Goal: Find specific page/section: Find specific page/section

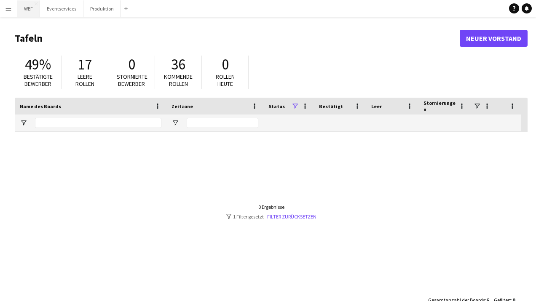
click at [28, 8] on button "WEF Schließen" at bounding box center [28, 8] width 23 height 16
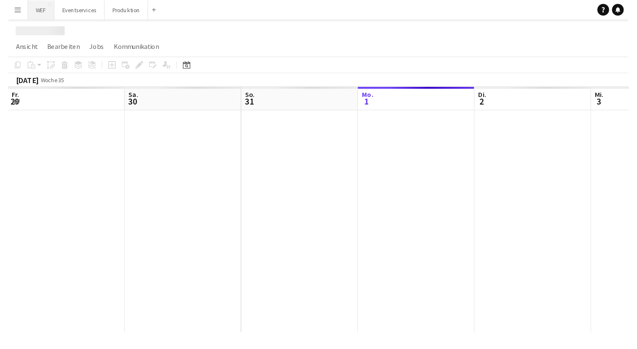
scroll to position [0, 201]
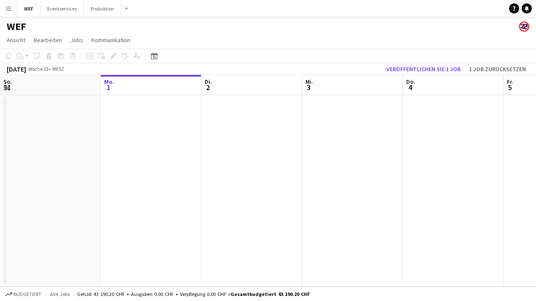
click at [15, 8] on button "Menü" at bounding box center [8, 8] width 17 height 17
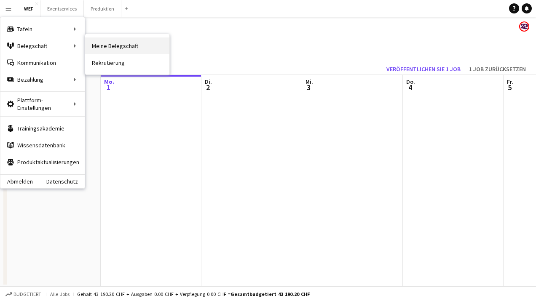
click at [106, 47] on link "Meine Belegschaft" at bounding box center [127, 46] width 84 height 17
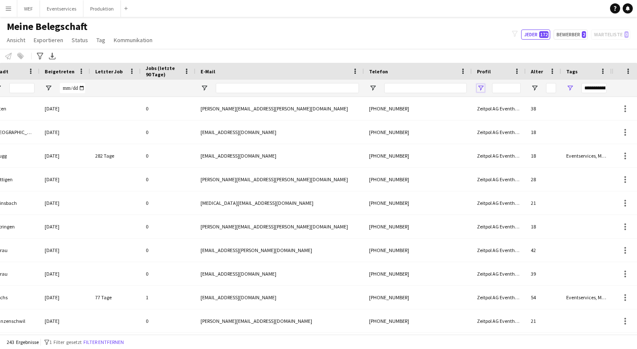
click at [480, 85] on span "Filtermenü öffnen" at bounding box center [481, 88] width 8 height 8
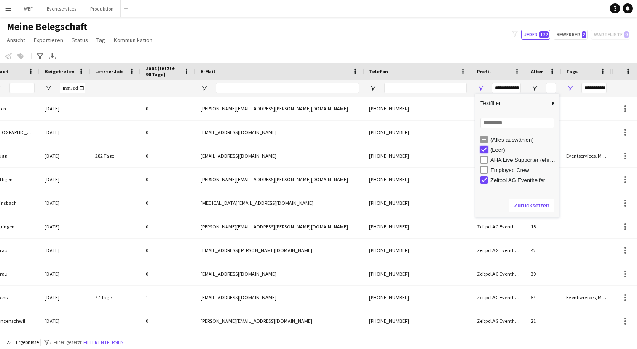
type input "**********"
click at [495, 36] on div "Meine Belegschaft Ansicht Ansichten Standardansicht Abgelehnt AHA Live Supporte…" at bounding box center [318, 34] width 637 height 29
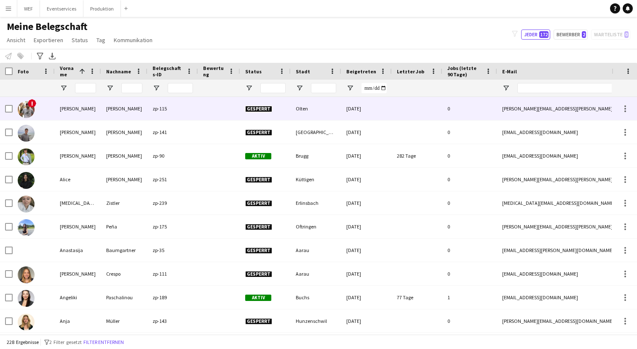
click at [104, 110] on div "[PERSON_NAME]" at bounding box center [124, 108] width 46 height 23
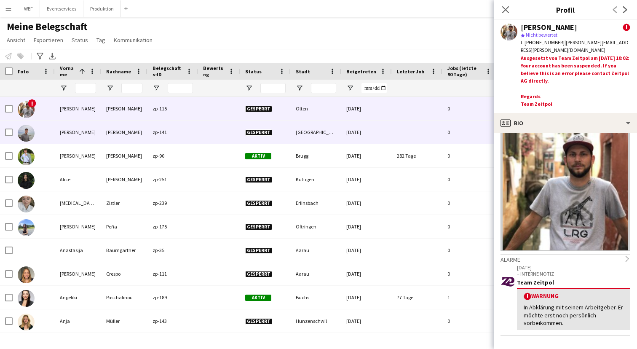
click at [133, 142] on div "[PERSON_NAME]" at bounding box center [124, 132] width 46 height 23
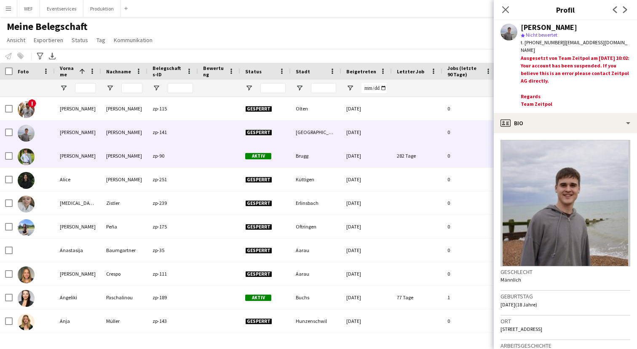
click at [98, 153] on div "[PERSON_NAME]" at bounding box center [78, 155] width 46 height 23
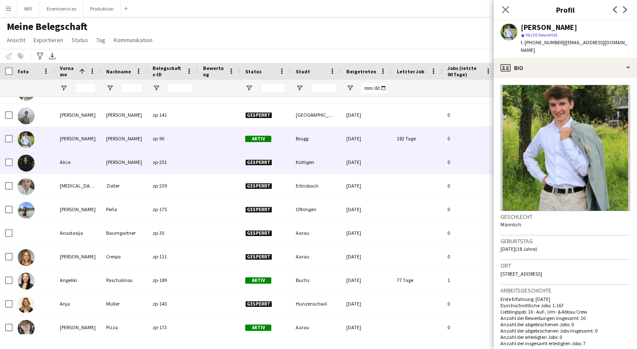
click at [94, 163] on div "Alice" at bounding box center [78, 161] width 46 height 23
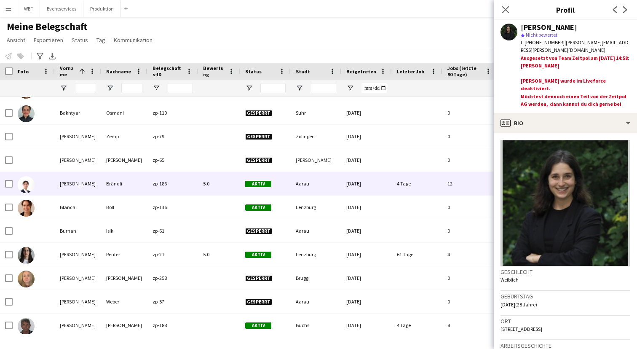
click at [86, 191] on div "[PERSON_NAME]" at bounding box center [78, 183] width 46 height 23
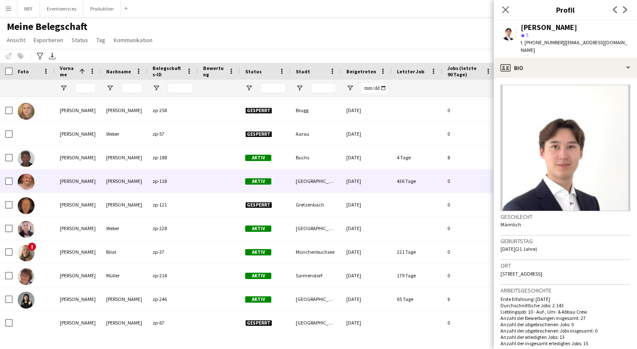
click at [81, 185] on div "[PERSON_NAME]" at bounding box center [78, 180] width 46 height 23
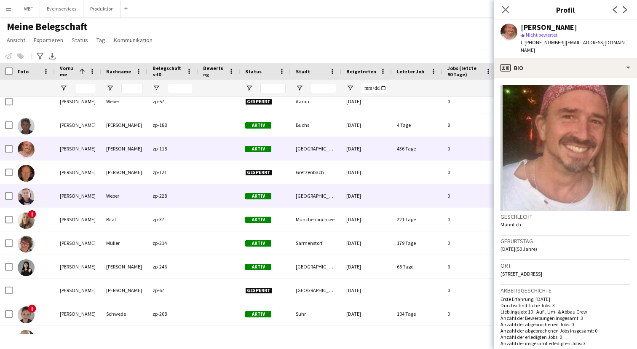
click at [87, 197] on div "[PERSON_NAME]" at bounding box center [78, 195] width 46 height 23
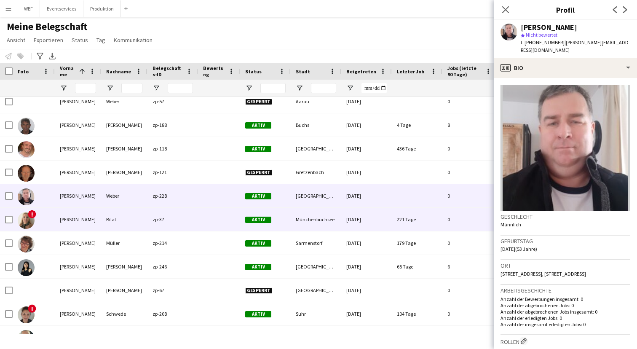
click at [94, 215] on div "[PERSON_NAME]" at bounding box center [78, 219] width 46 height 23
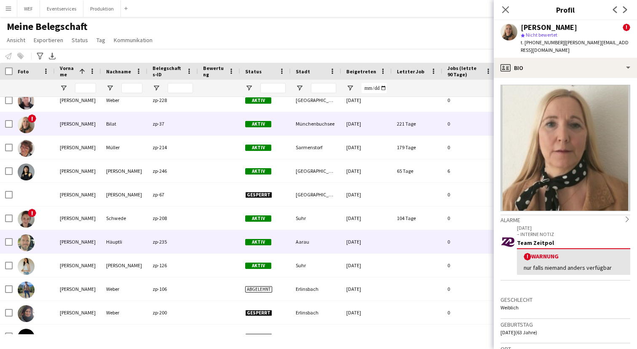
click at [93, 237] on div "[PERSON_NAME]" at bounding box center [78, 241] width 46 height 23
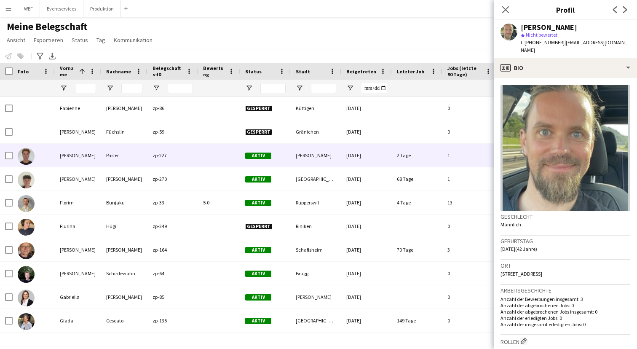
click at [80, 157] on div "[PERSON_NAME]" at bounding box center [78, 155] width 46 height 23
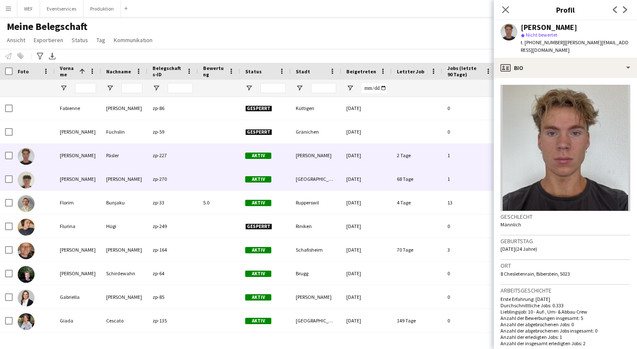
click at [80, 178] on div "[PERSON_NAME]" at bounding box center [78, 178] width 46 height 23
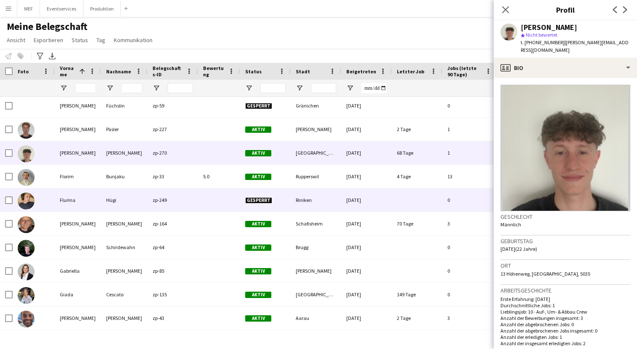
click at [78, 202] on div "Flurina" at bounding box center [78, 199] width 46 height 23
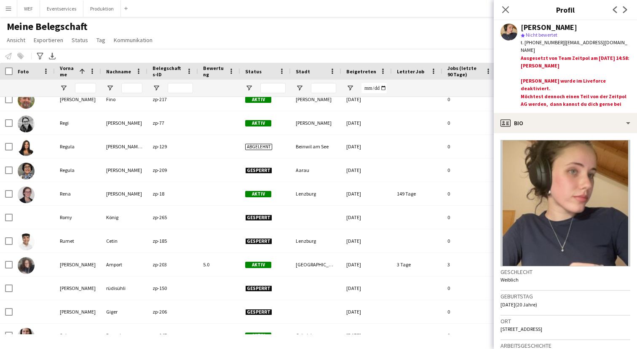
scroll to position [3974, 0]
